Goal: Information Seeking & Learning: Find specific fact

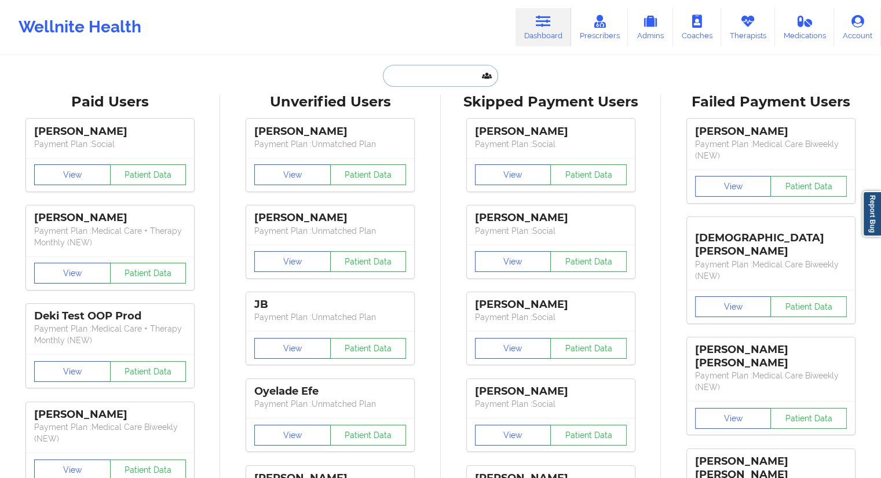
click at [405, 72] on input "text" at bounding box center [440, 76] width 115 height 22
paste input "[EMAIL_ADDRESS][DOMAIN_NAME]"
type input "[EMAIL_ADDRESS][DOMAIN_NAME]"
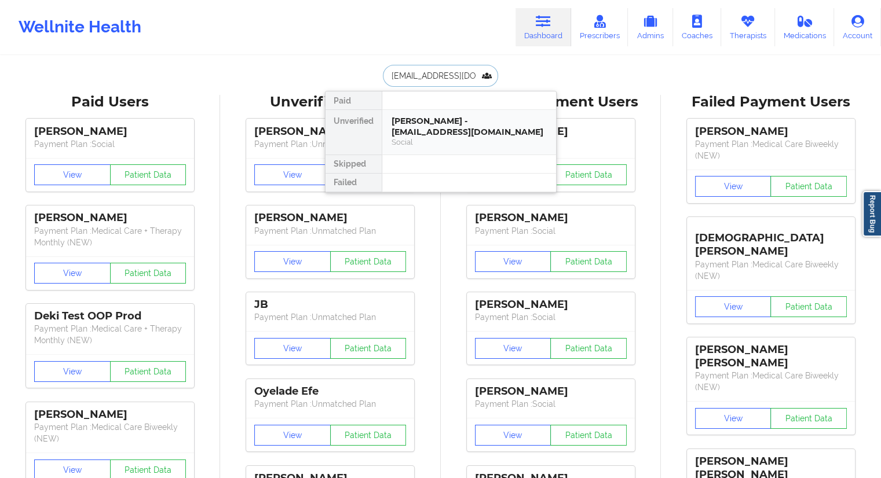
click at [429, 123] on div "[PERSON_NAME] - [EMAIL_ADDRESS][DOMAIN_NAME]" at bounding box center [469, 126] width 155 height 21
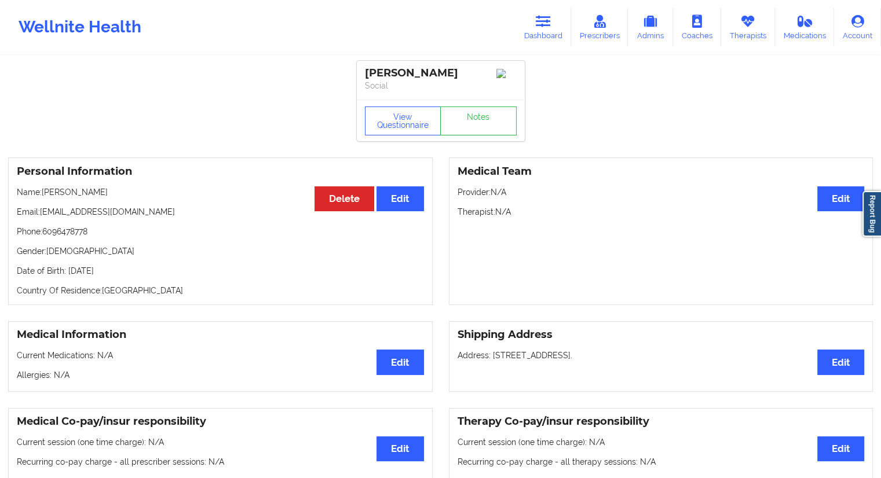
drag, startPoint x: 118, startPoint y: 191, endPoint x: 45, endPoint y: 193, distance: 73.6
click at [45, 193] on p "Name: [PERSON_NAME]" at bounding box center [220, 193] width 407 height 12
copy p "[PERSON_NAME]"
drag, startPoint x: 542, startPoint y: 33, endPoint x: 510, endPoint y: 52, distance: 37.4
click at [542, 32] on link "Dashboard" at bounding box center [544, 27] width 56 height 38
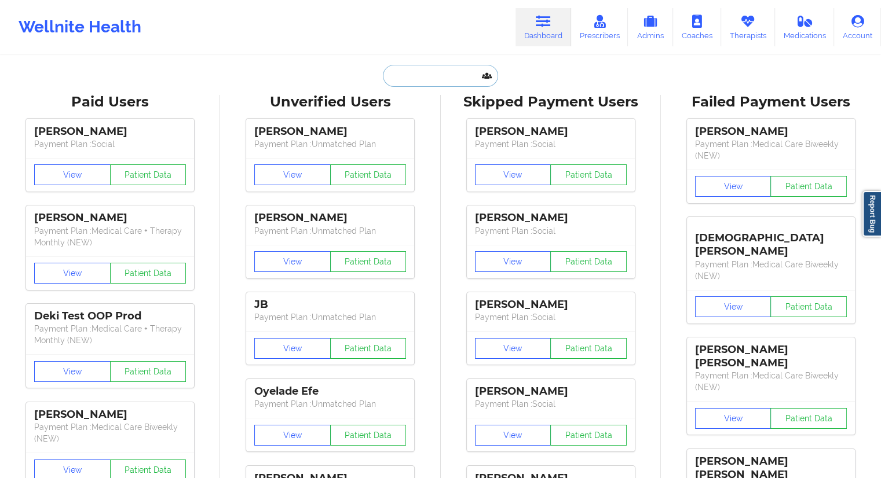
click at [447, 78] on input "text" at bounding box center [440, 76] width 115 height 22
paste input "[PERSON_NAME]"
type input "[PERSON_NAME]"
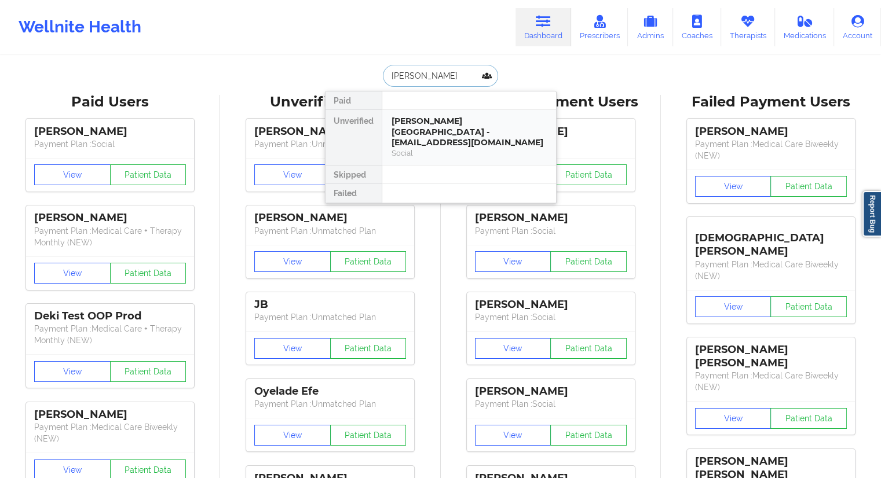
click at [430, 132] on div "[PERSON_NAME][GEOGRAPHIC_DATA] - [EMAIL_ADDRESS][DOMAIN_NAME]" at bounding box center [469, 132] width 155 height 32
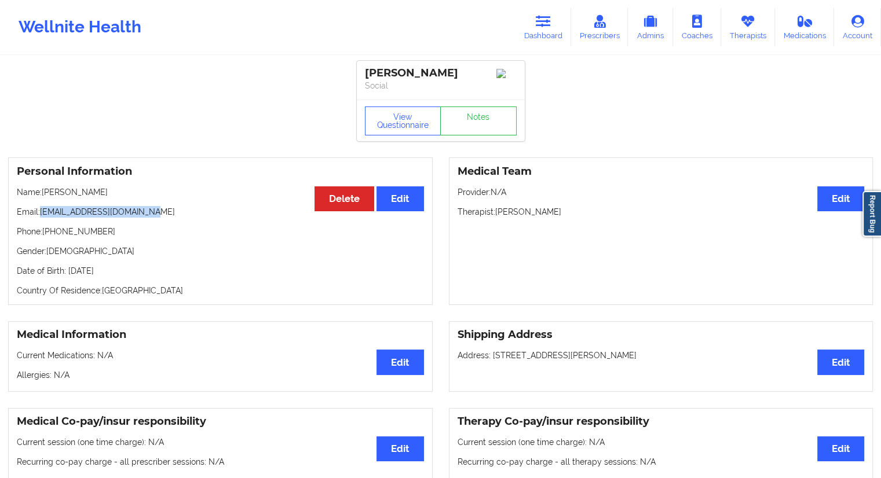
drag, startPoint x: 173, startPoint y: 215, endPoint x: 42, endPoint y: 214, distance: 130.3
click at [42, 214] on p "Email: [EMAIL_ADDRESS][DOMAIN_NAME]" at bounding box center [220, 212] width 407 height 12
copy p "[EMAIL_ADDRESS][DOMAIN_NAME]"
drag, startPoint x: 130, startPoint y: 199, endPoint x: 42, endPoint y: 200, distance: 88.1
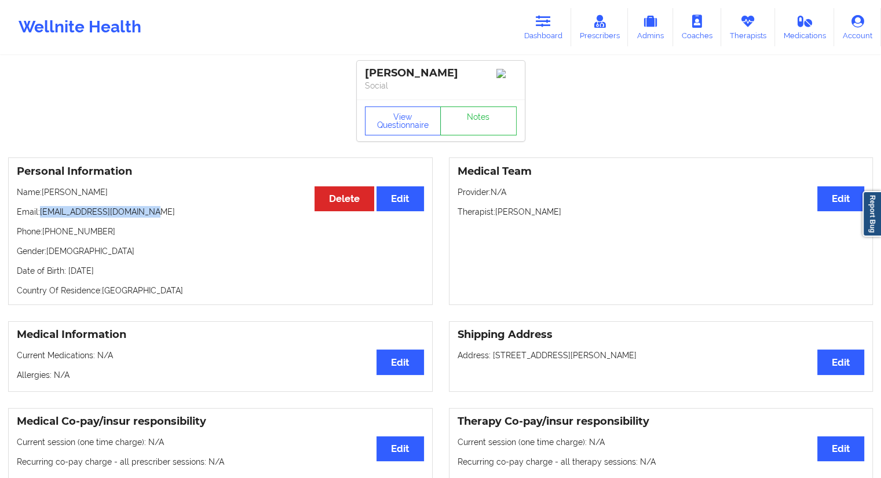
click at [42, 198] on p "Name: [PERSON_NAME]" at bounding box center [220, 193] width 407 height 12
copy p "[PERSON_NAME]"
drag, startPoint x: 544, startPoint y: 28, endPoint x: 535, endPoint y: 38, distance: 13.1
click at [544, 28] on link "Dashboard" at bounding box center [544, 27] width 56 height 38
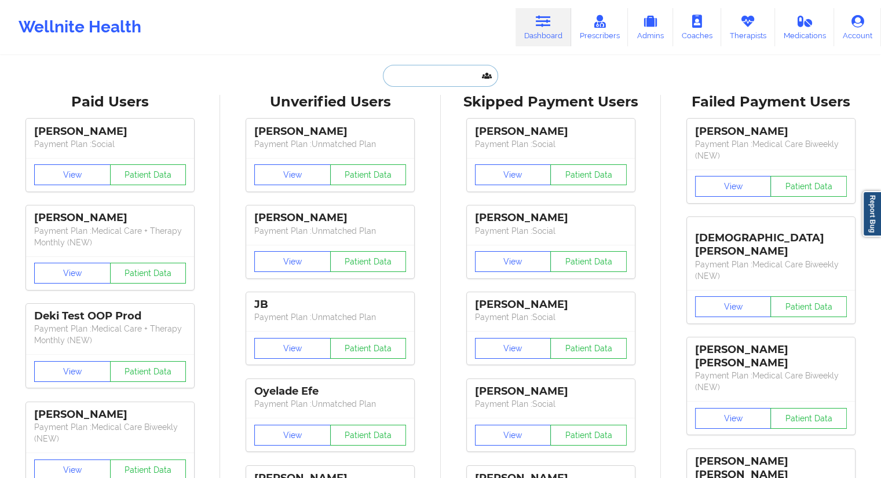
click at [421, 79] on input "text" at bounding box center [440, 76] width 115 height 22
paste input "[EMAIL_ADDRESS][DOMAIN_NAME]"
type input "[EMAIL_ADDRESS][DOMAIN_NAME]"
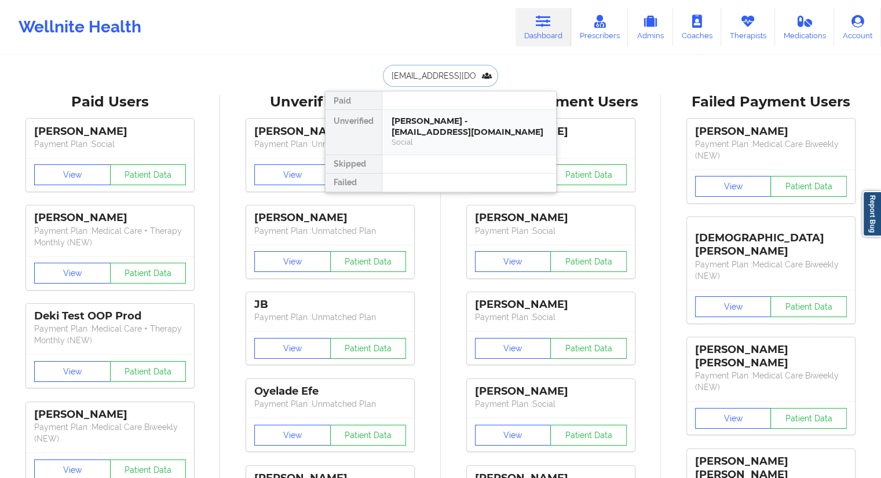
click at [439, 129] on div "[PERSON_NAME] - [EMAIL_ADDRESS][DOMAIN_NAME]" at bounding box center [469, 126] width 155 height 21
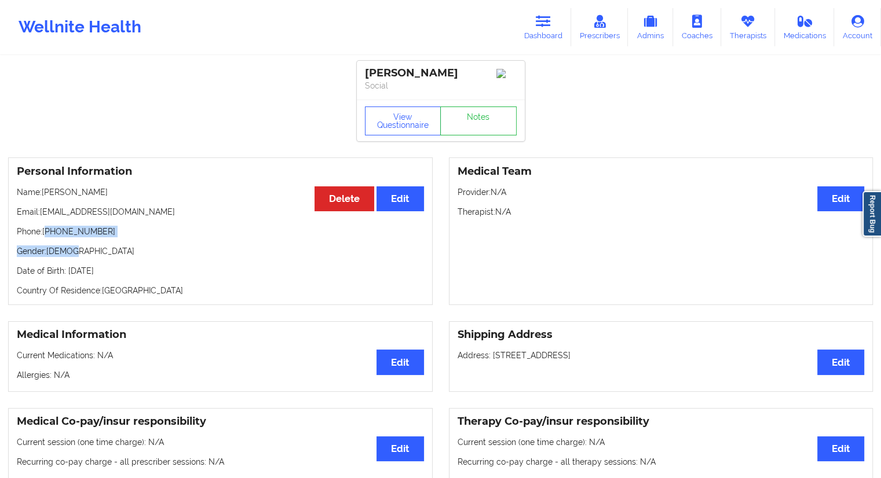
drag, startPoint x: 114, startPoint y: 244, endPoint x: 49, endPoint y: 242, distance: 64.3
click at [45, 237] on div "Personal Information Edit Delete Name: [PERSON_NAME] Email: [EMAIL_ADDRESS][DOM…" at bounding box center [220, 232] width 425 height 148
click at [50, 242] on div "Personal Information Edit Delete Name: [PERSON_NAME] Email: [EMAIL_ADDRESS][DOM…" at bounding box center [220, 232] width 425 height 148
click at [94, 241] on div "Personal Information Edit Delete Name: [PERSON_NAME] Email: [EMAIL_ADDRESS][DOM…" at bounding box center [220, 232] width 425 height 148
drag, startPoint x: 97, startPoint y: 233, endPoint x: 77, endPoint y: 249, distance: 25.3
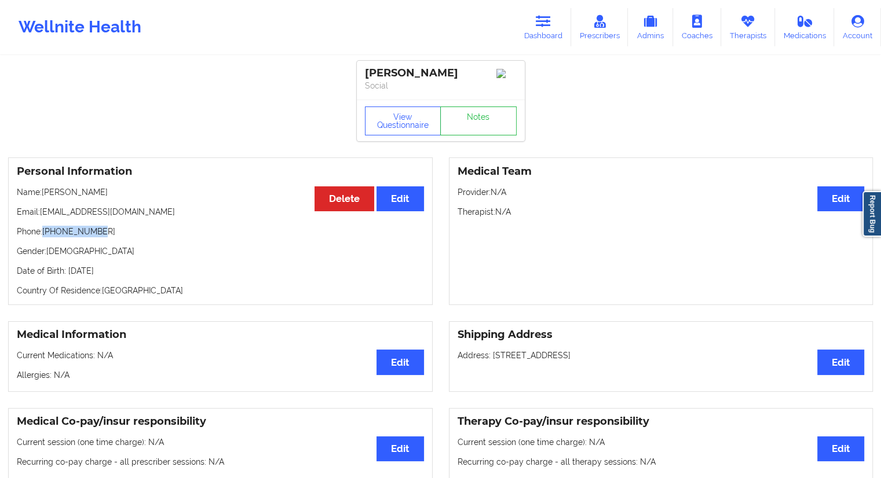
click at [45, 236] on p "Phone: [PHONE_NUMBER]" at bounding box center [220, 232] width 407 height 12
copy p "[PHONE_NUMBER]"
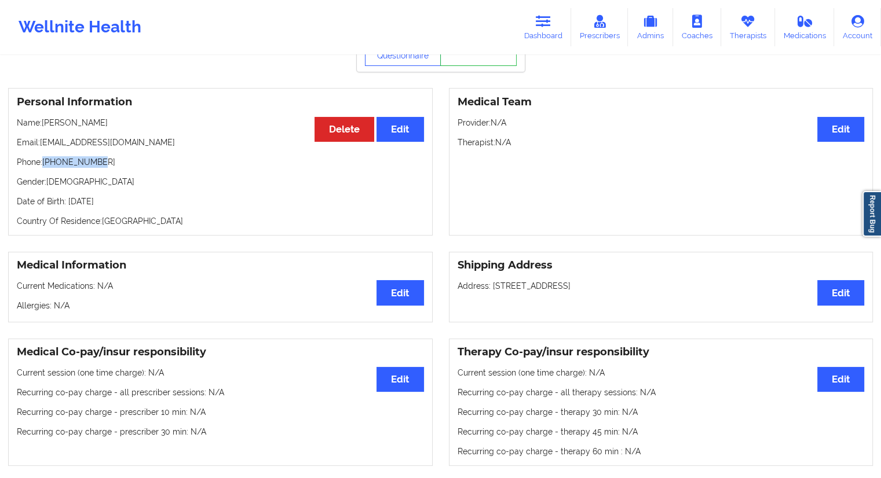
scroll to position [58, 0]
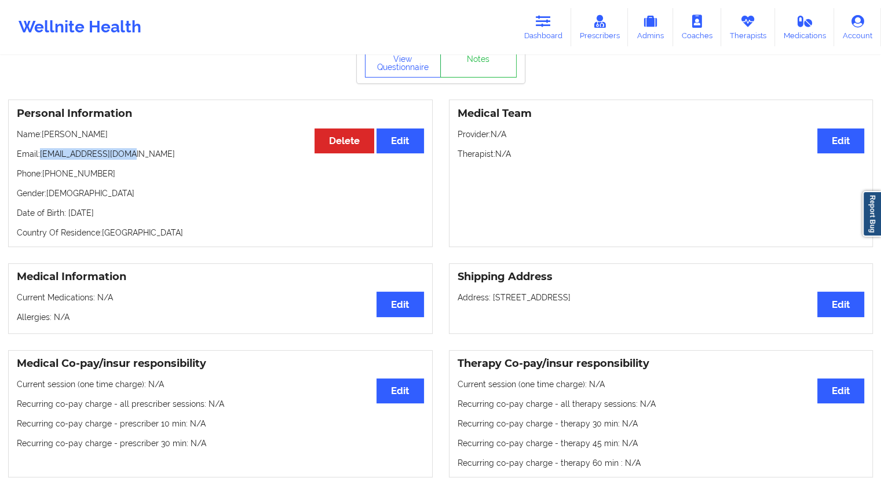
drag, startPoint x: 131, startPoint y: 158, endPoint x: 42, endPoint y: 157, distance: 89.8
click at [42, 157] on p "Email: [EMAIL_ADDRESS][DOMAIN_NAME]" at bounding box center [220, 154] width 407 height 12
copy p "[EMAIL_ADDRESS][DOMAIN_NAME]"
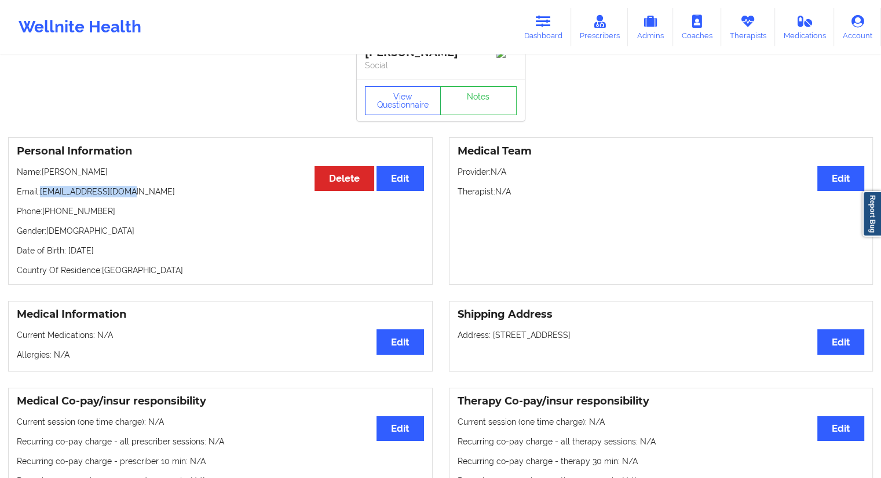
scroll to position [0, 0]
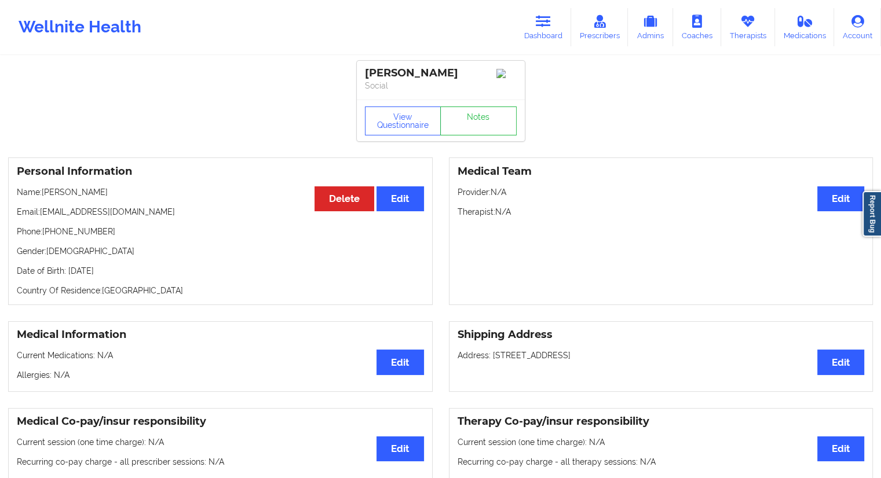
click at [107, 196] on p "Name: [PERSON_NAME]" at bounding box center [220, 193] width 407 height 12
drag, startPoint x: 113, startPoint y: 193, endPoint x: 43, endPoint y: 191, distance: 69.6
click at [43, 191] on p "Name: [PERSON_NAME]" at bounding box center [220, 193] width 407 height 12
copy p "[PERSON_NAME]"
click at [127, 195] on p "Name: [PERSON_NAME]" at bounding box center [220, 193] width 407 height 12
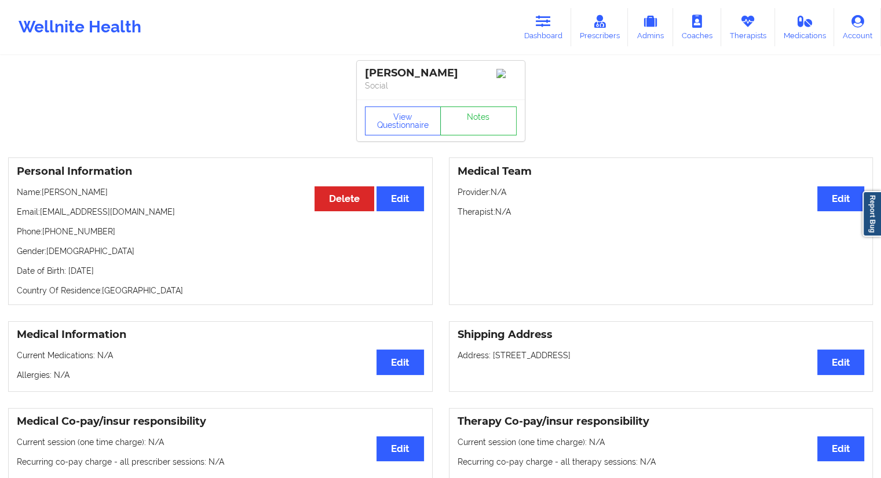
click at [116, 193] on p "Name: [PERSON_NAME]" at bounding box center [220, 193] width 407 height 12
click at [90, 204] on div "Personal Information Edit Delete Name: [PERSON_NAME] Email: [EMAIL_ADDRESS][DOM…" at bounding box center [220, 232] width 425 height 148
drag, startPoint x: 108, startPoint y: 197, endPoint x: 86, endPoint y: 197, distance: 22.0
click at [86, 197] on p "Name: [PERSON_NAME]" at bounding box center [220, 193] width 407 height 12
copy p "Tulud"
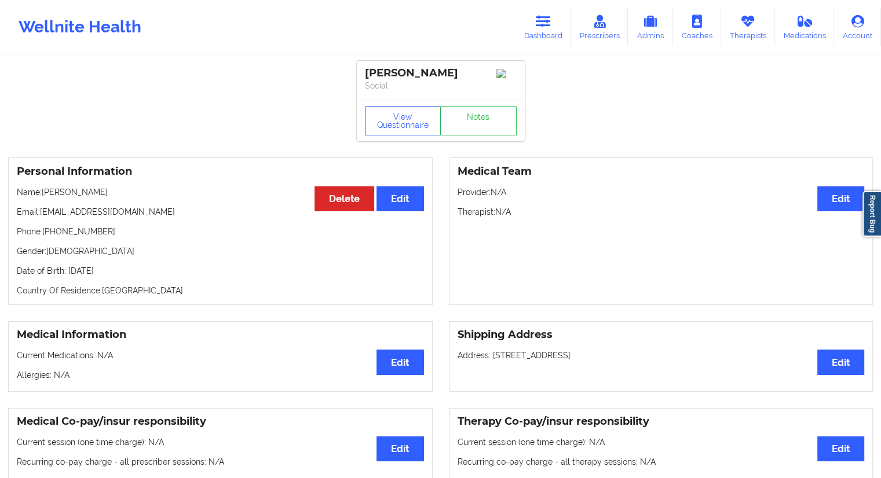
drag, startPoint x: 140, startPoint y: 272, endPoint x: 139, endPoint y: 279, distance: 7.6
click at [118, 272] on p "Date of Birth: [DEMOGRAPHIC_DATA]" at bounding box center [220, 271] width 407 height 12
copy p "1997"
click at [382, 131] on button "View Questionnaire" at bounding box center [403, 121] width 76 height 29
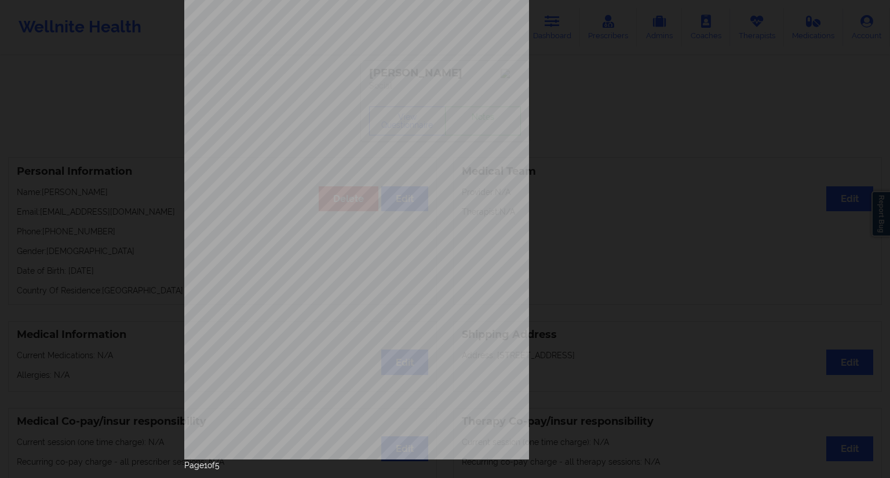
scroll to position [74, 0]
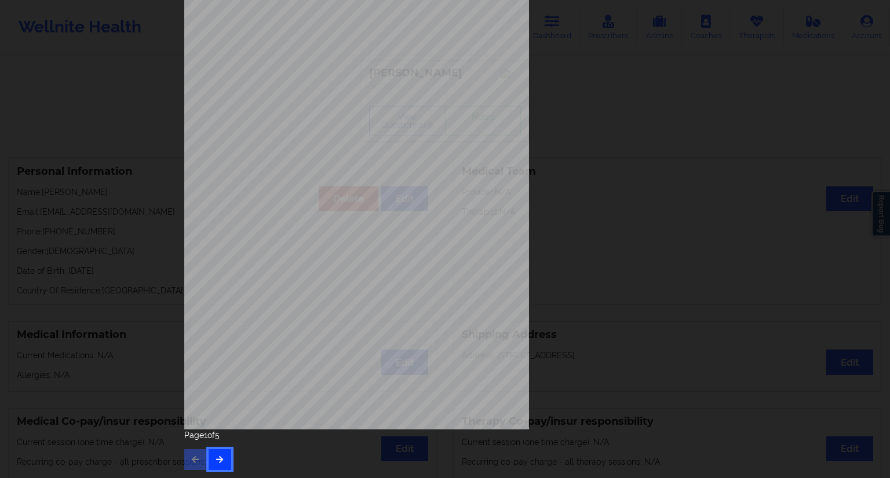
click at [217, 454] on button "button" at bounding box center [220, 460] width 23 height 21
click at [231, 462] on div "Page 2 of 5" at bounding box center [444, 450] width 521 height 41
click at [229, 455] on div "Page 2 of 5" at bounding box center [444, 450] width 521 height 41
click at [219, 459] on icon "button" at bounding box center [220, 459] width 10 height 7
click at [220, 452] on button "button" at bounding box center [220, 460] width 23 height 21
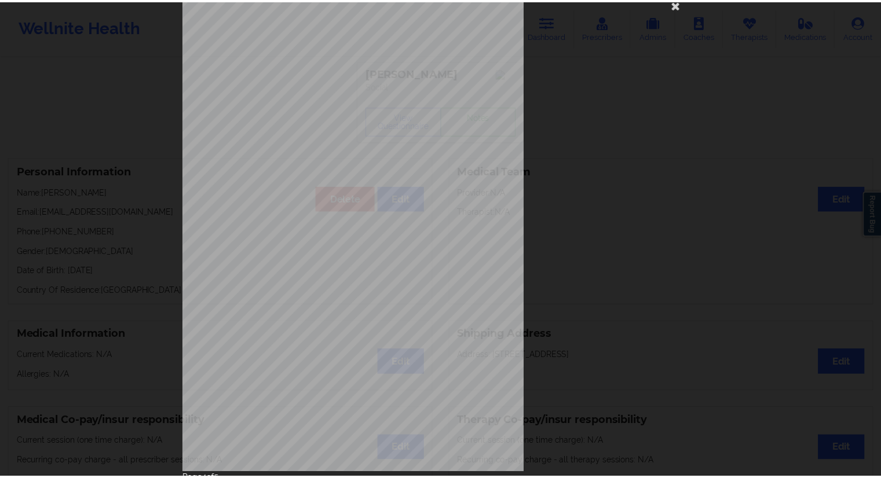
scroll to position [0, 0]
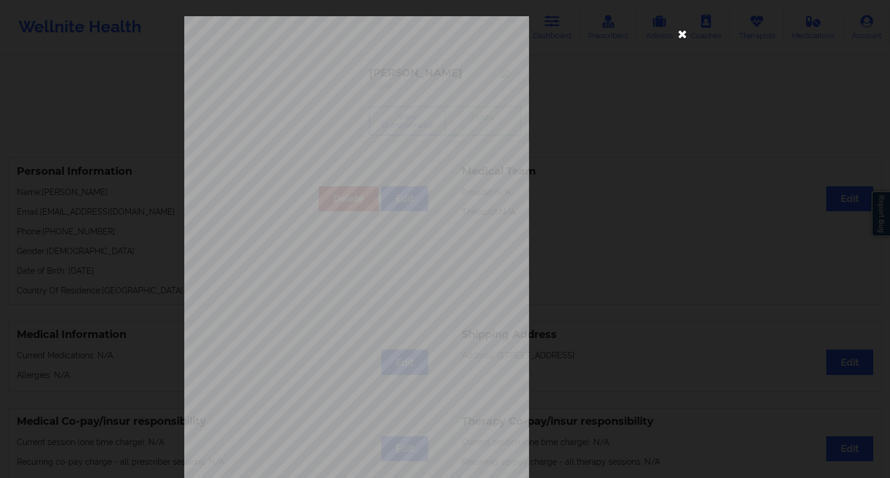
click at [677, 34] on icon at bounding box center [682, 33] width 19 height 19
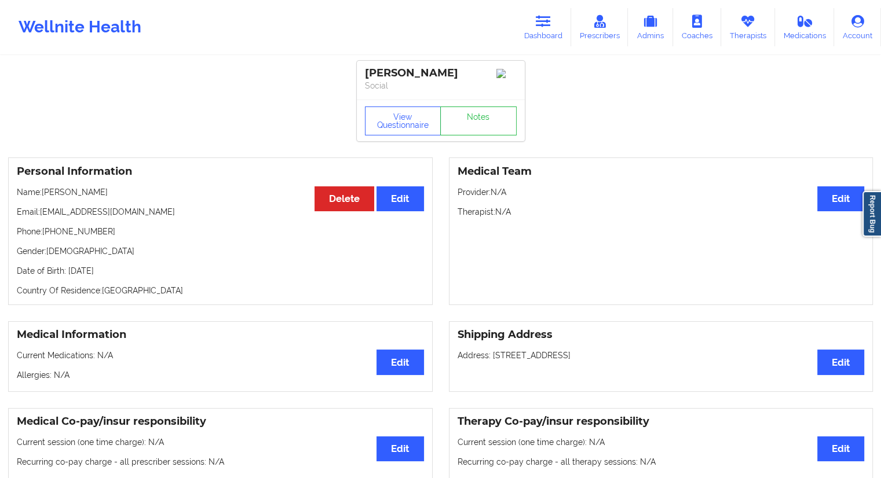
drag, startPoint x: 115, startPoint y: 191, endPoint x: 46, endPoint y: 191, distance: 68.4
click at [43, 191] on p "Name: [PERSON_NAME]" at bounding box center [220, 193] width 407 height 12
copy p "[PERSON_NAME]"
drag, startPoint x: 111, startPoint y: 230, endPoint x: 44, endPoint y: 228, distance: 66.7
click at [44, 228] on div "Personal Information Edit Delete Name: [PERSON_NAME] Email: [EMAIL_ADDRESS][DOM…" at bounding box center [220, 232] width 425 height 148
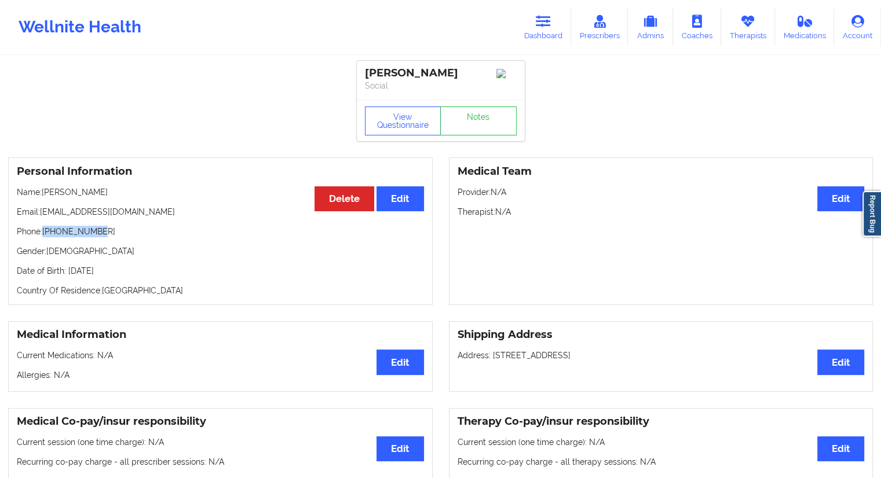
drag, startPoint x: 135, startPoint y: 189, endPoint x: 43, endPoint y: 192, distance: 91.6
click at [43, 192] on div "Personal Information Edit Delete Name: [PERSON_NAME] Email: [EMAIL_ADDRESS][DOM…" at bounding box center [220, 232] width 425 height 148
click at [538, 30] on link "Dashboard" at bounding box center [544, 27] width 56 height 38
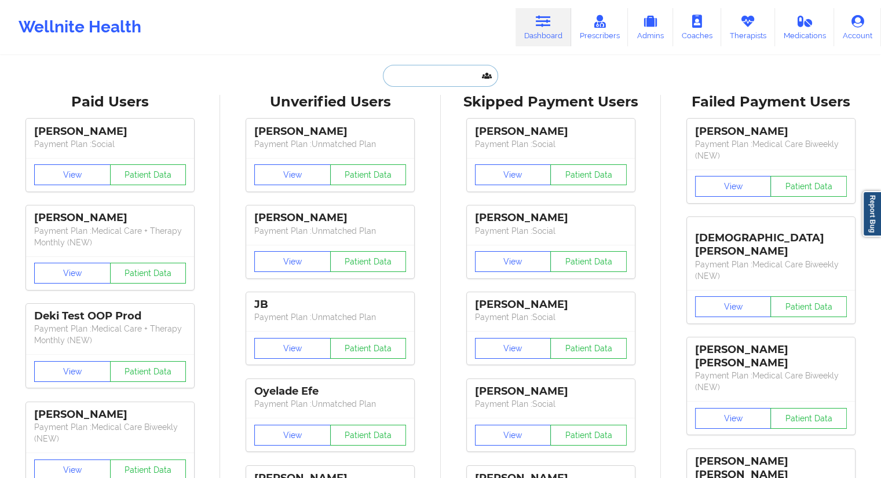
click at [429, 70] on input "text" at bounding box center [440, 76] width 115 height 22
paste input "[EMAIL_ADDRESS][DOMAIN_NAME]"
type input "[EMAIL_ADDRESS][DOMAIN_NAME]"
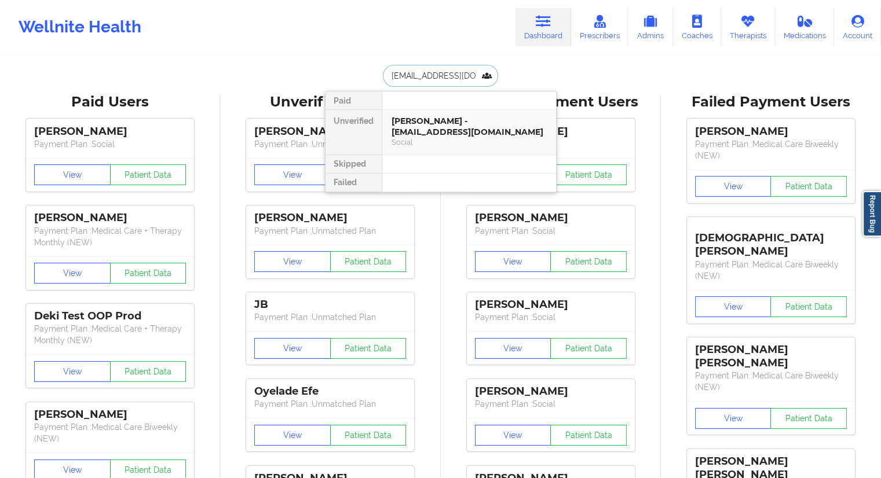
click at [426, 137] on div "Social" at bounding box center [469, 142] width 155 height 10
